Goal: Transaction & Acquisition: Purchase product/service

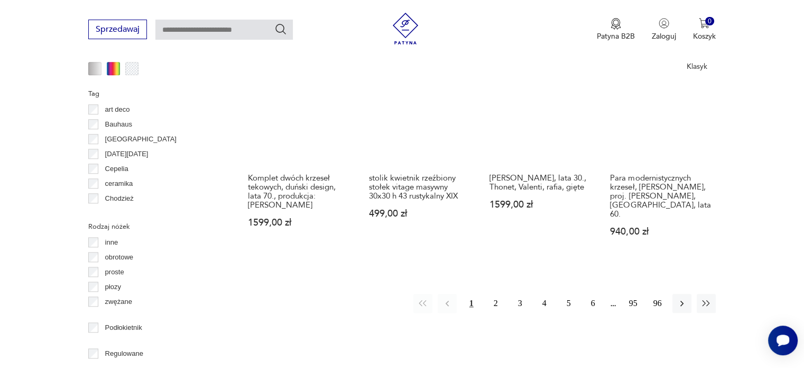
scroll to position [1020, 0]
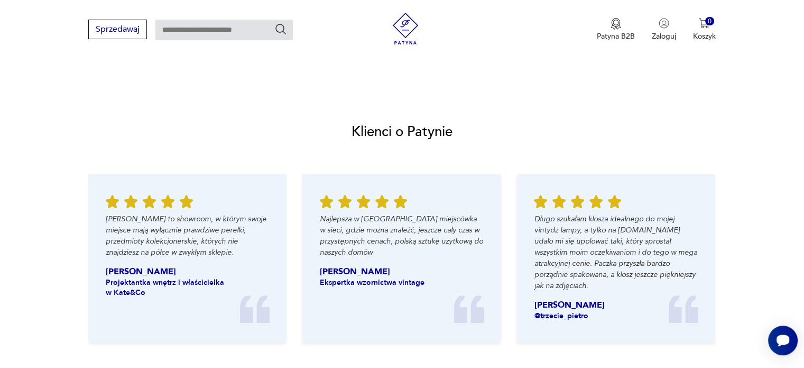
scroll to position [317, 0]
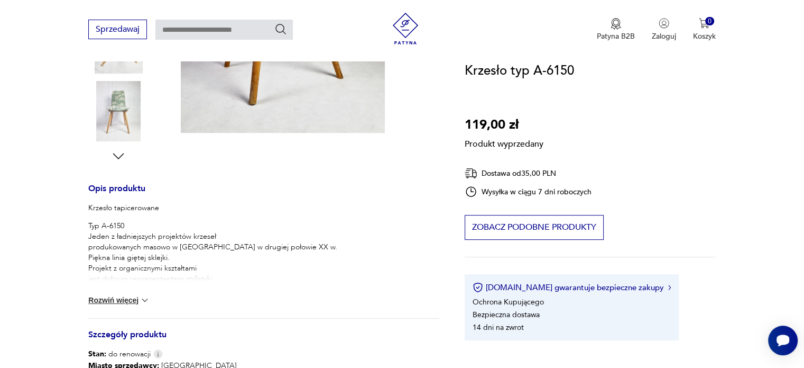
click at [144, 301] on img at bounding box center [145, 300] width 11 height 11
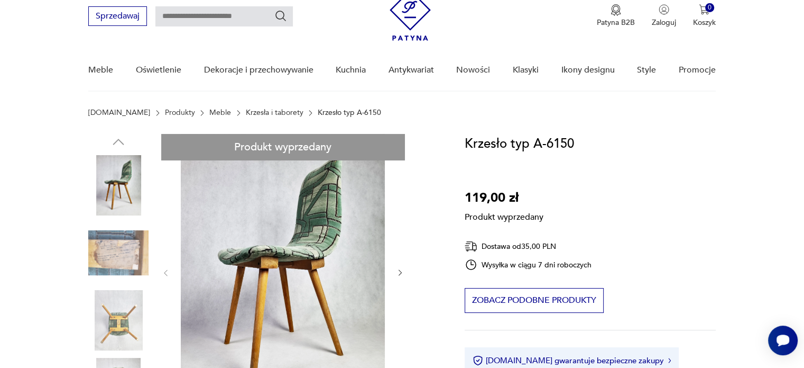
scroll to position [106, 0]
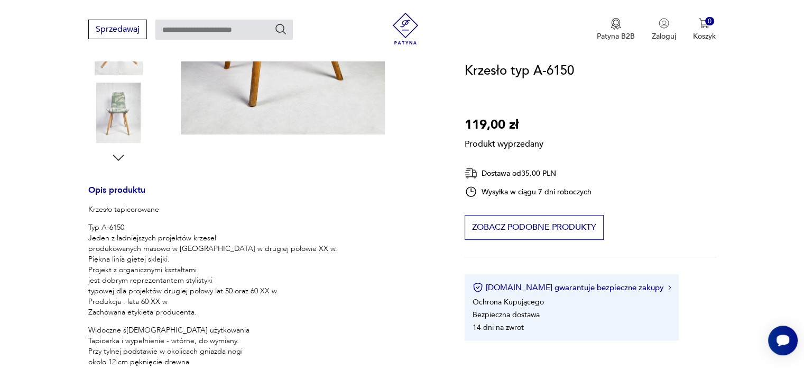
scroll to position [317, 0]
click at [124, 111] on div "Produkt wyprzedany Opis produktu Krzesło tapicerowane Typ A-6150 Jeden z ładnie…" at bounding box center [263, 248] width 351 height 783
click at [118, 155] on div "Produkt wyprzedany Opis produktu Krzesło tapicerowane Typ A-6150 Jeden z ładnie…" at bounding box center [263, 248] width 351 height 783
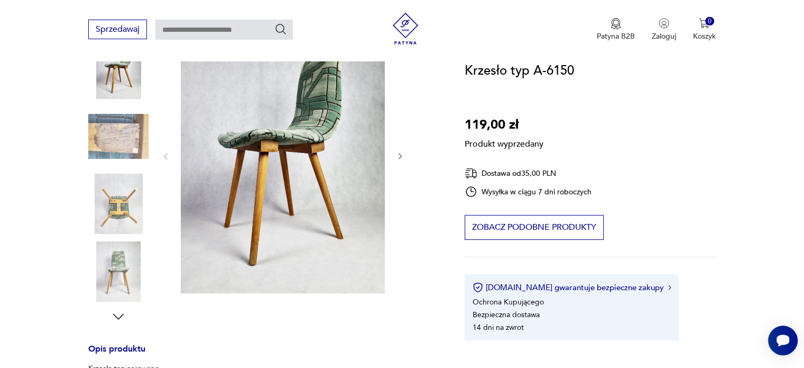
scroll to position [0, 0]
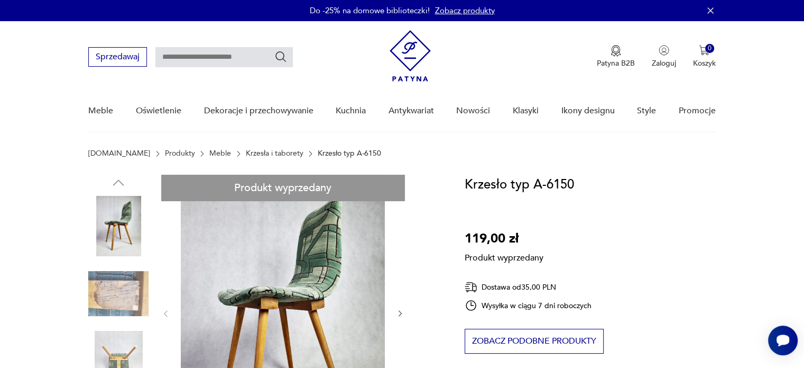
drag, startPoint x: 261, startPoint y: 244, endPoint x: 254, endPoint y: 247, distance: 7.1
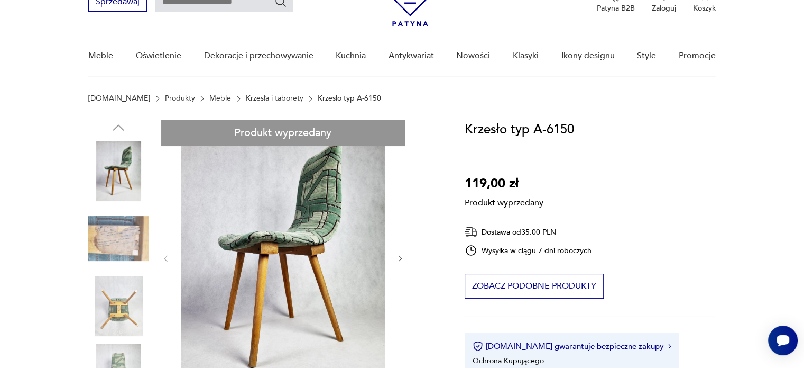
scroll to position [106, 0]
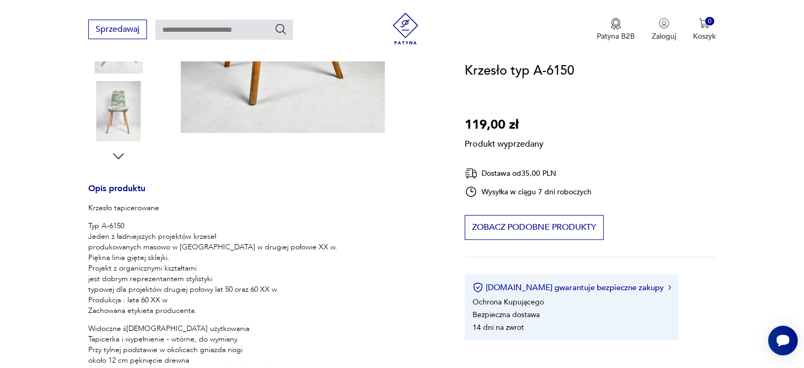
scroll to position [0, 0]
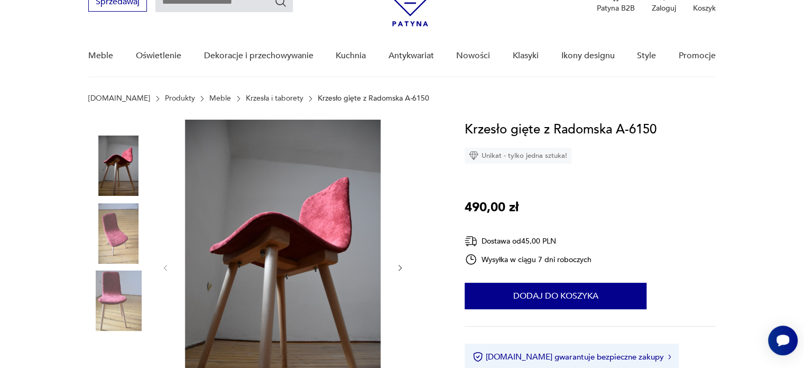
scroll to position [53, 0]
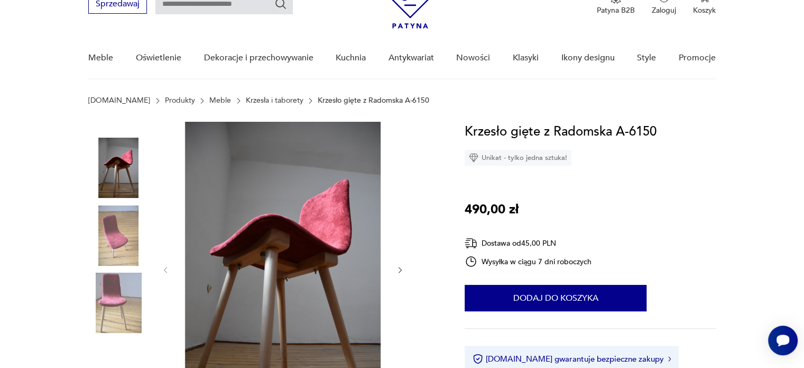
click at [401, 270] on icon "button" at bounding box center [400, 270] width 3 height 6
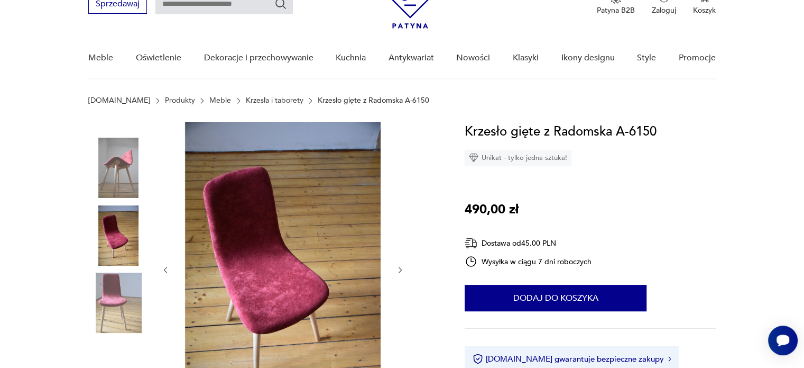
click at [401, 270] on icon "button" at bounding box center [400, 270] width 3 height 6
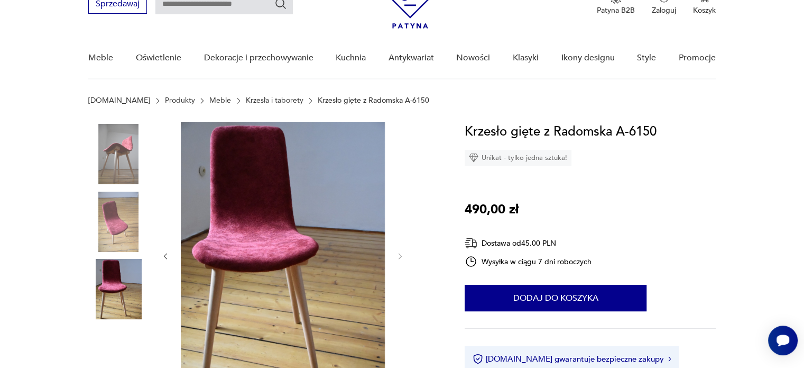
click at [401, 270] on div at bounding box center [282, 256] width 243 height 269
click at [119, 160] on img at bounding box center [118, 154] width 60 height 60
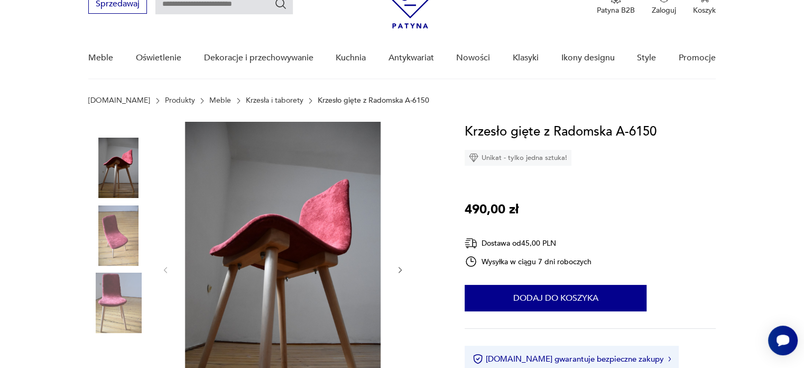
click at [286, 260] on img at bounding box center [283, 269] width 204 height 294
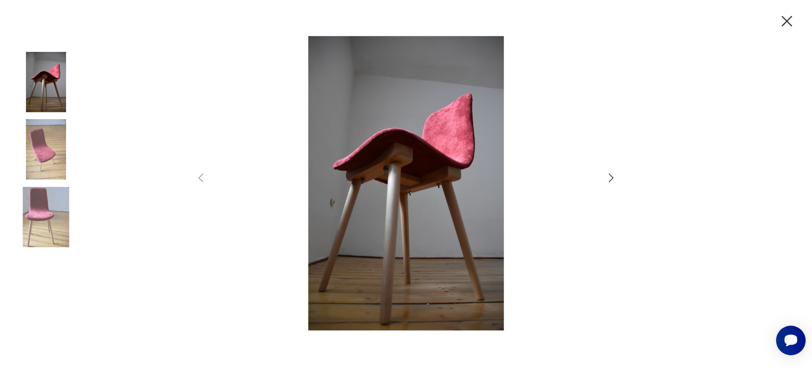
click at [363, 262] on img at bounding box center [406, 183] width 377 height 294
click at [393, 206] on img at bounding box center [406, 183] width 377 height 294
click at [50, 210] on img at bounding box center [46, 217] width 60 height 60
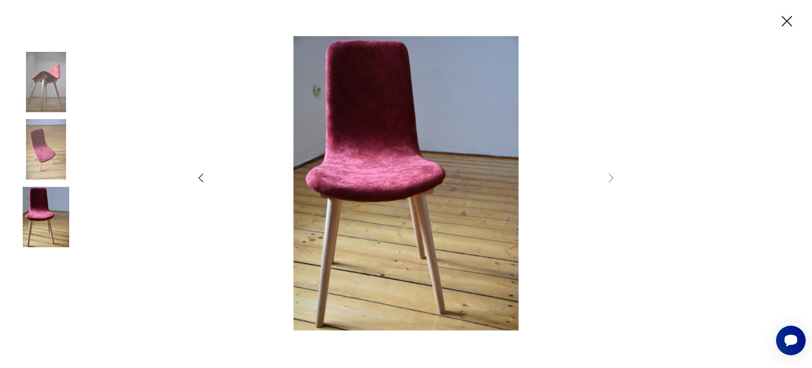
click at [49, 151] on img at bounding box center [46, 149] width 60 height 60
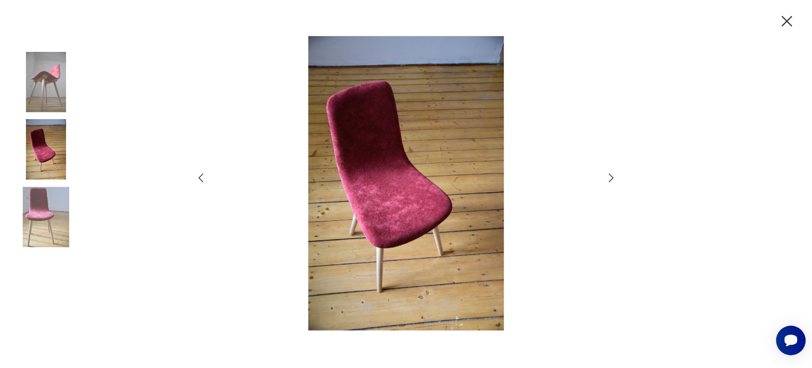
click at [39, 97] on img at bounding box center [46, 82] width 60 height 60
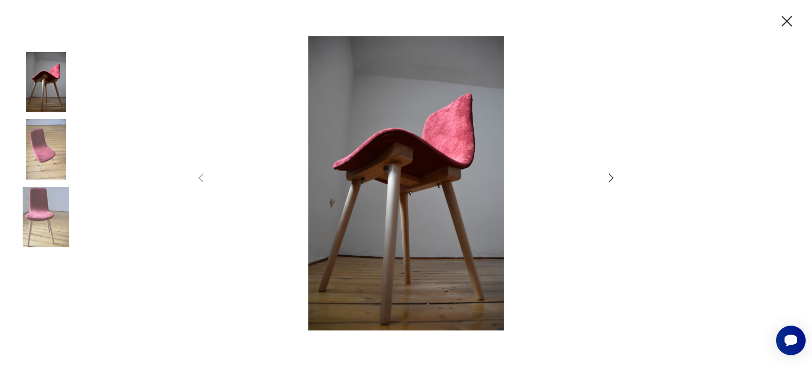
click at [789, 16] on icon "button" at bounding box center [787, 21] width 19 height 19
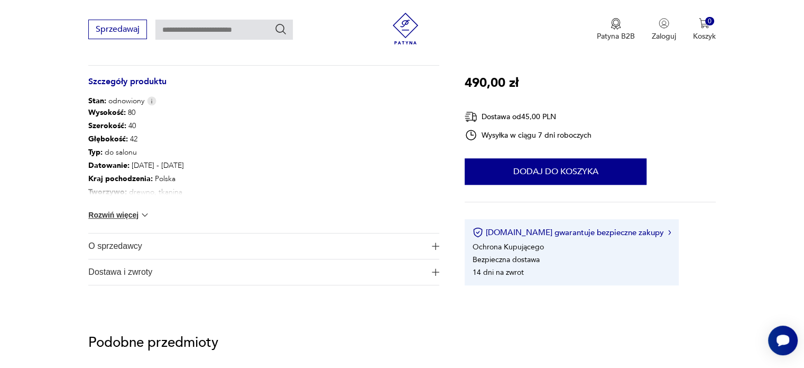
scroll to position [264, 0]
